Goal: Task Accomplishment & Management: Manage account settings

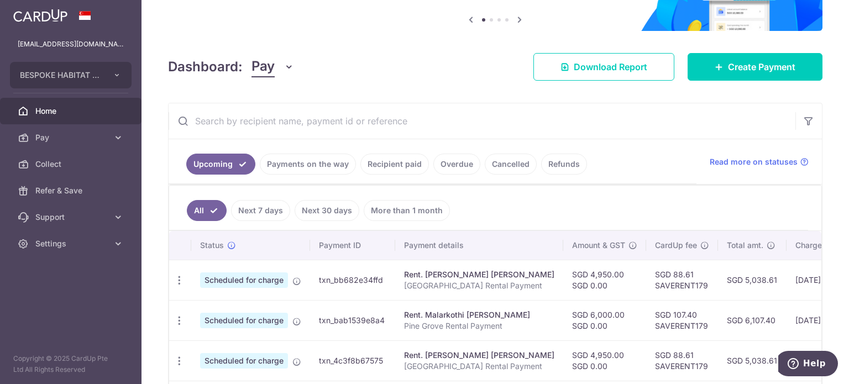
scroll to position [166, 0]
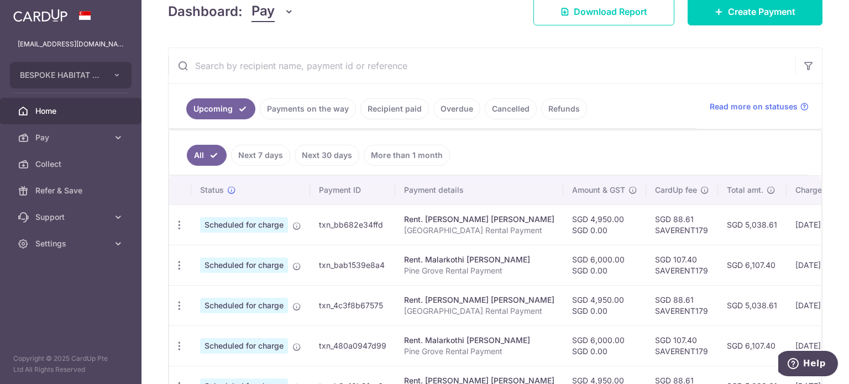
click at [272, 113] on link "Payments on the way" at bounding box center [308, 108] width 96 height 21
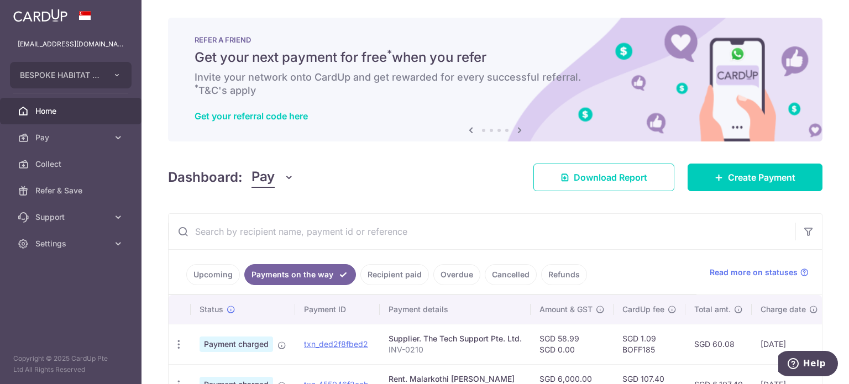
scroll to position [55, 0]
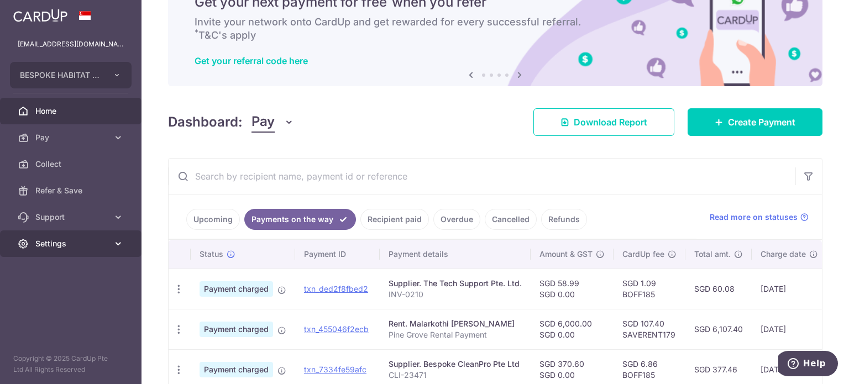
click at [64, 249] on link "Settings" at bounding box center [70, 243] width 141 height 27
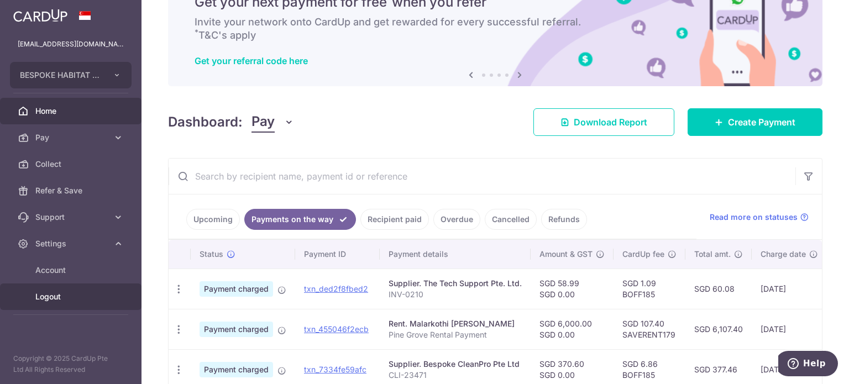
click at [67, 302] on link "Logout" at bounding box center [70, 296] width 141 height 27
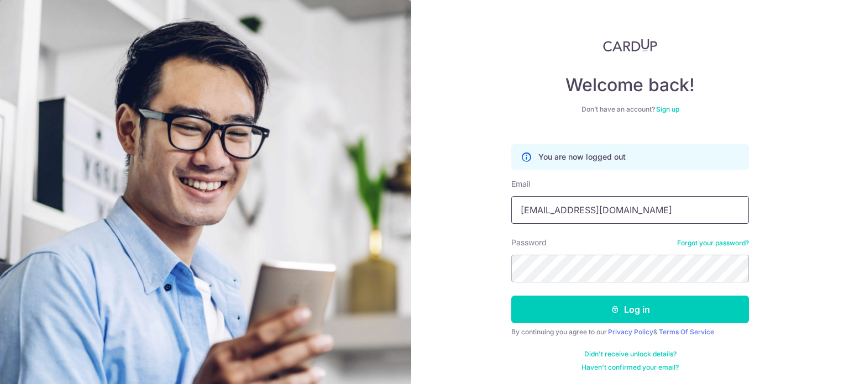
click at [623, 208] on input "[EMAIL_ADDRESS][DOMAIN_NAME]" at bounding box center [630, 210] width 238 height 28
type input "[EMAIL_ADDRESS][DOMAIN_NAME]"
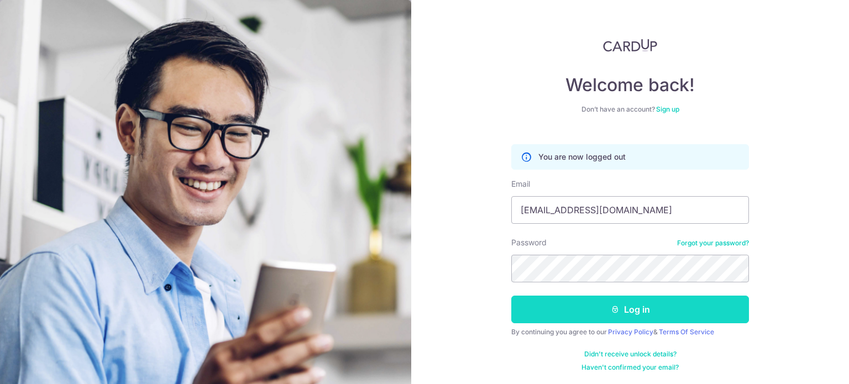
click at [559, 302] on button "Log in" at bounding box center [630, 310] width 238 height 28
